Goal: Find specific page/section: Find specific page/section

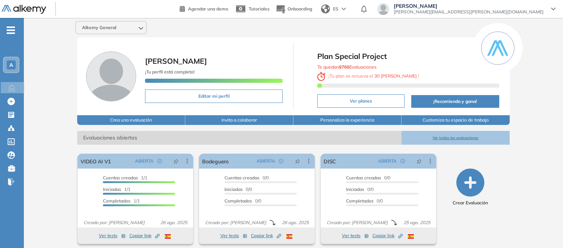
click at [9, 60] on div "A" at bounding box center [11, 64] width 9 height 9
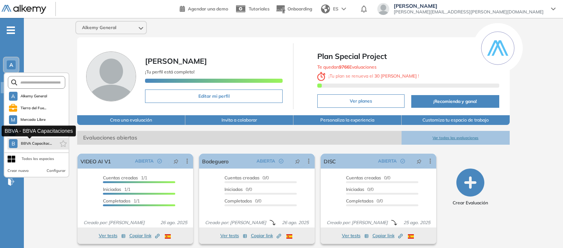
click at [32, 141] on span "BBVA Capacitac..." at bounding box center [35, 143] width 31 height 6
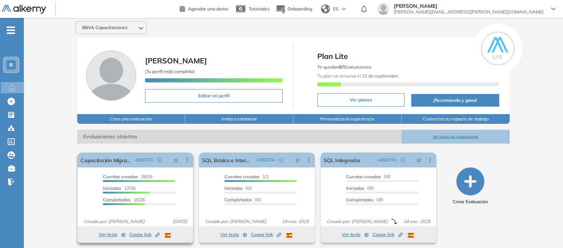
scroll to position [3, 0]
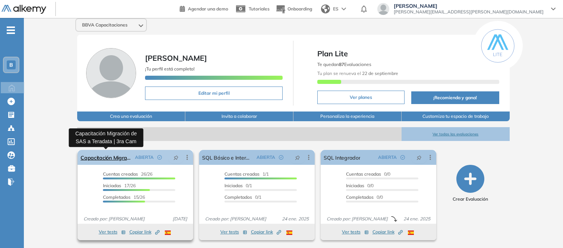
click at [105, 156] on link "Capacitación Migración de SAS a Teradata | 3ra Cam" at bounding box center [105, 157] width 51 height 15
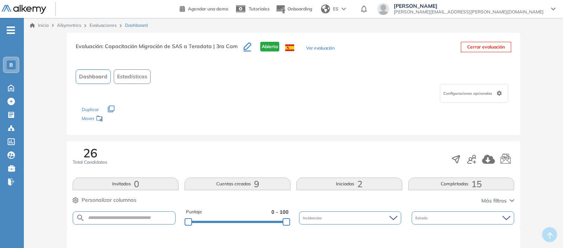
click at [465, 185] on button "Completadas 15" at bounding box center [461, 183] width 106 height 13
click at [461, 183] on button "Completadas 15" at bounding box center [461, 183] width 106 height 13
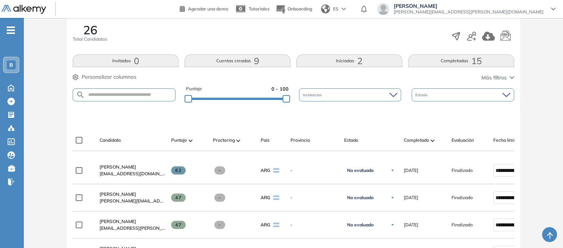
scroll to position [12, 0]
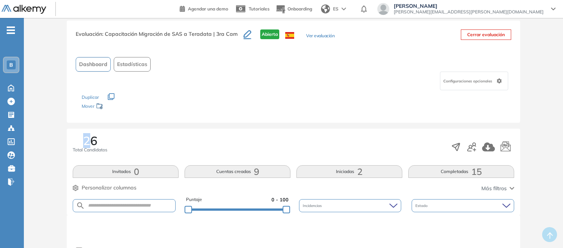
click at [87, 142] on span "26" at bounding box center [90, 141] width 14 height 12
click at [91, 146] on div "26 Total Candidatos" at bounding box center [90, 144] width 35 height 19
click at [91, 146] on span "Total Candidatos" at bounding box center [90, 149] width 35 height 7
click at [94, 148] on span "Total Candidatos" at bounding box center [90, 149] width 35 height 7
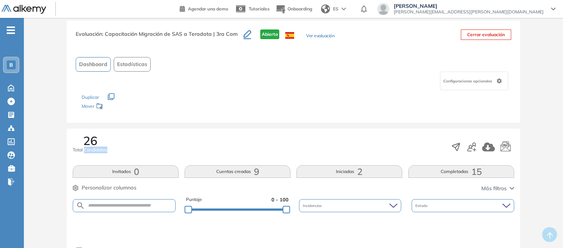
click at [94, 148] on span "Total Candidatos" at bounding box center [90, 149] width 35 height 7
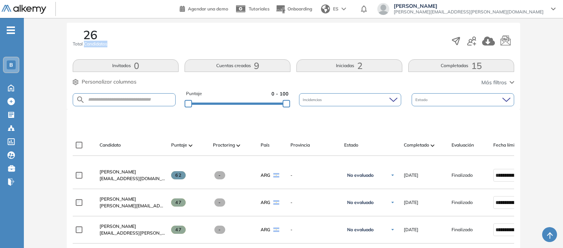
scroll to position [109, 0]
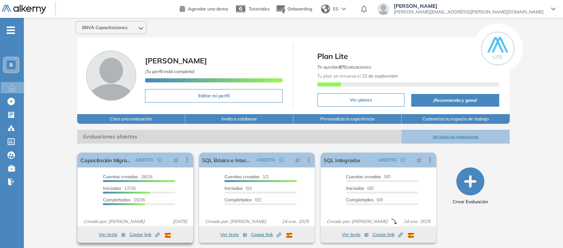
scroll to position [3, 0]
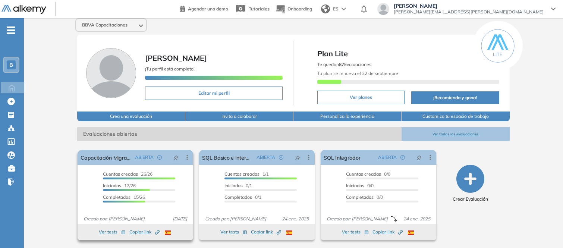
click at [140, 232] on span "Copiar link Created by potrace 1.16, written by [PERSON_NAME] [DATE]-[DATE]" at bounding box center [144, 231] width 30 height 7
click at [113, 158] on link "Capacitación Migración de SAS a Teradata | 3ra Cam" at bounding box center [105, 157] width 51 height 15
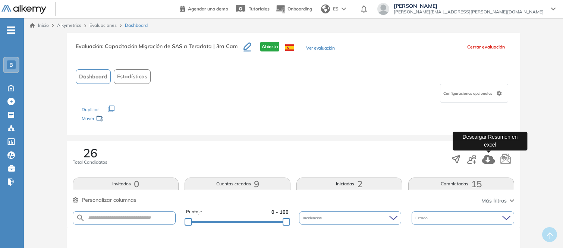
click at [486, 158] on icon "button" at bounding box center [488, 159] width 13 height 9
